Goal: Transaction & Acquisition: Purchase product/service

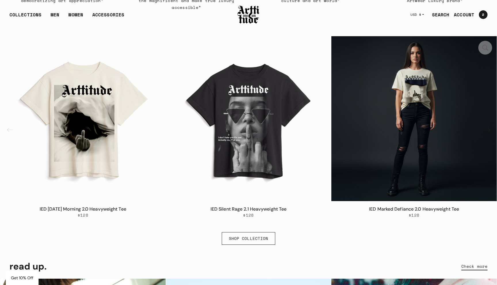
scroll to position [389, 0]
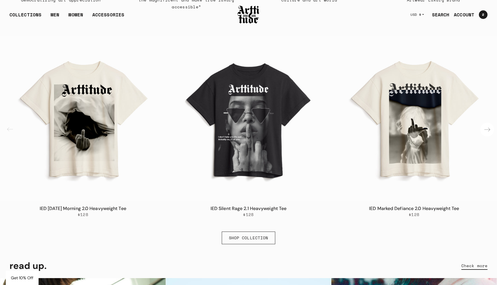
click at [486, 128] on div "Next slide" at bounding box center [487, 130] width 14 height 14
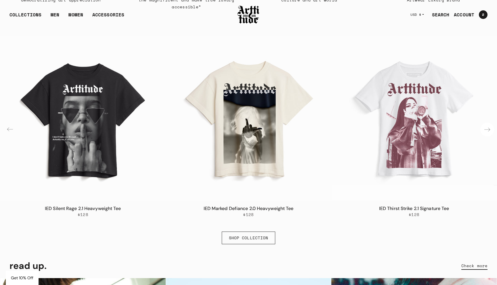
click at [487, 128] on div "Next slide" at bounding box center [487, 130] width 14 height 14
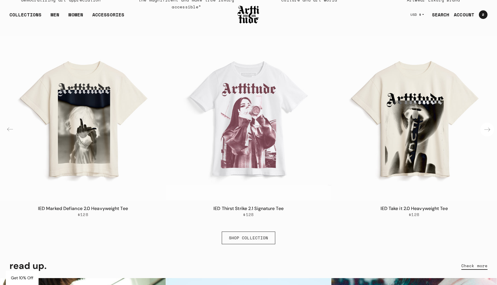
click at [492, 128] on div "Next slide" at bounding box center [487, 130] width 14 height 14
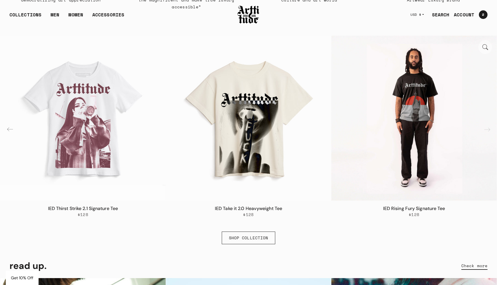
click at [490, 128] on img "6 / 6" at bounding box center [413, 118] width 165 height 165
